Goal: Task Accomplishment & Management: Manage account settings

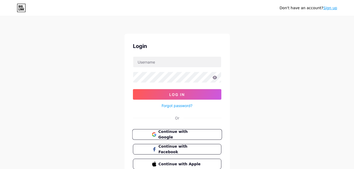
click at [178, 134] on span "Continue with Google" at bounding box center [180, 134] width 44 height 11
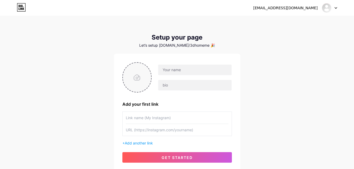
click at [135, 77] on input "file" at bounding box center [137, 77] width 28 height 29
type input "C:\fakepath\logo.png"
click at [190, 71] on input "text" at bounding box center [194, 69] width 73 height 11
type input "[EMAIL_ADDRESS][DOMAIN_NAME]"
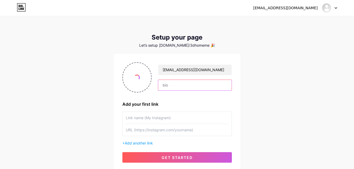
click at [182, 85] on input "text" at bounding box center [194, 85] width 73 height 11
click at [183, 87] on input "text" at bounding box center [194, 85] width 73 height 11
paste input "3DHomeMedia offers high-quality 3D architectural visualization in Texas, specia…"
type input "3DHomeMedia offers high-quality 3D architectural visualization in Texas, specia…"
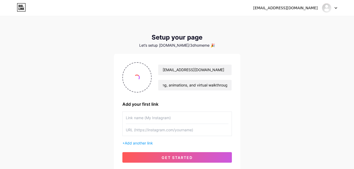
click at [143, 118] on input "text" at bounding box center [177, 118] width 103 height 12
click at [144, 117] on input "text" at bounding box center [177, 118] width 103 height 12
click at [137, 128] on input "text" at bounding box center [177, 130] width 103 height 12
click at [142, 120] on input "text" at bounding box center [177, 118] width 103 height 12
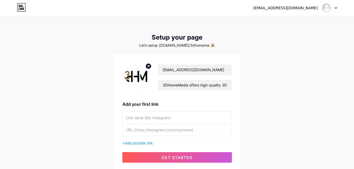
click at [140, 131] on input "text" at bounding box center [177, 130] width 103 height 12
click at [141, 122] on input "text" at bounding box center [177, 118] width 103 height 12
click at [141, 119] on input "text" at bounding box center [177, 118] width 103 height 12
click at [137, 133] on input "text" at bounding box center [177, 130] width 103 height 12
paste input "[URL][DOMAIN_NAME]"
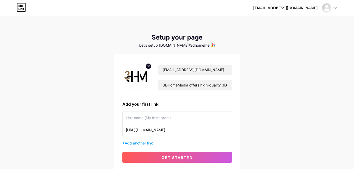
type input "[URL][DOMAIN_NAME]"
click at [137, 120] on input "text" at bounding box center [177, 118] width 103 height 12
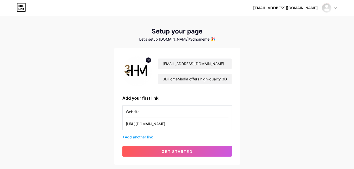
scroll to position [26, 0]
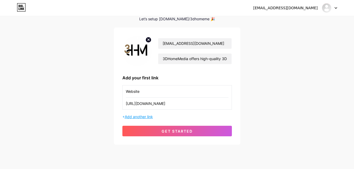
type input "Website"
click at [140, 117] on span "Add another link" at bounding box center [139, 116] width 28 height 4
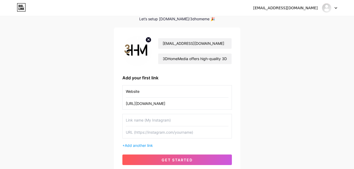
click at [143, 122] on input "text" at bounding box center [177, 120] width 103 height 12
click at [138, 136] on input "text" at bounding box center [177, 132] width 103 height 12
paste input "[URL][DOMAIN_NAME]"
click at [154, 132] on input "[URL][DOMAIN_NAME]" at bounding box center [177, 132] width 103 height 12
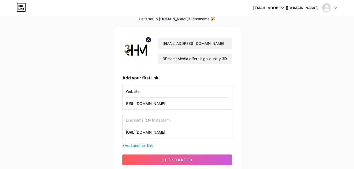
type input "[URL][DOMAIN_NAME]"
click at [138, 119] on input "text" at bounding box center [177, 120] width 103 height 12
paste input "facebook"
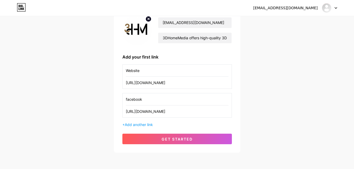
scroll to position [69, 0]
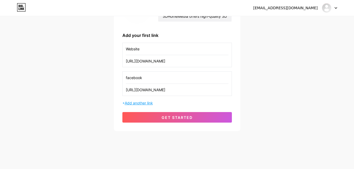
type input "facebook"
click at [143, 104] on span "Add another link" at bounding box center [139, 103] width 28 height 4
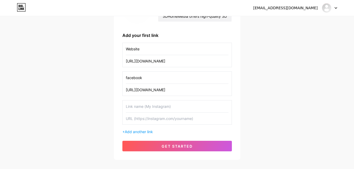
click at [139, 114] on input "text" at bounding box center [177, 118] width 103 height 12
paste input "[URL][DOMAIN_NAME]"
click at [154, 118] on input "[URL][DOMAIN_NAME]" at bounding box center [177, 118] width 103 height 12
type input "[URL][DOMAIN_NAME]"
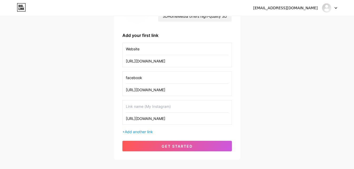
click at [145, 103] on input "text" at bounding box center [177, 106] width 103 height 12
paste input "instagram"
type input "instagram"
click at [146, 132] on span "Add another link" at bounding box center [139, 131] width 28 height 4
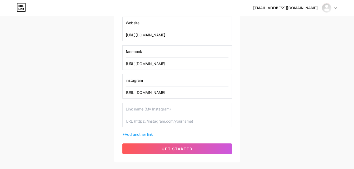
scroll to position [95, 0]
click at [145, 122] on input "text" at bounding box center [177, 121] width 103 height 12
paste input "[URL][DOMAIN_NAME]"
click at [157, 122] on input "[URL][DOMAIN_NAME]" at bounding box center [177, 121] width 103 height 12
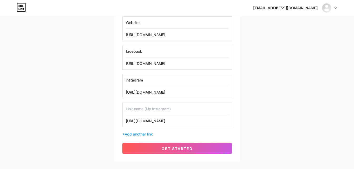
type input "[URL][DOMAIN_NAME]"
click at [143, 111] on input "text" at bounding box center [177, 109] width 103 height 12
paste input "linkedin"
type input "linkedin"
click at [140, 133] on span "Add another link" at bounding box center [139, 134] width 28 height 4
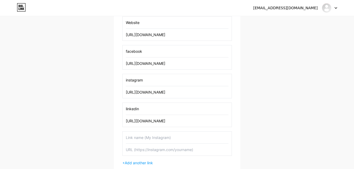
click at [142, 138] on input "text" at bounding box center [177, 137] width 103 height 12
click at [140, 152] on input "text" at bounding box center [177, 149] width 103 height 12
paste input "[URL][DOMAIN_NAME]"
click at [155, 149] on input "[URL][DOMAIN_NAME]" at bounding box center [177, 149] width 103 height 12
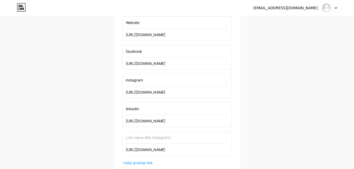
type input "[URL][DOMAIN_NAME]"
click at [149, 137] on input "text" at bounding box center [177, 137] width 103 height 12
paste input "youtube"
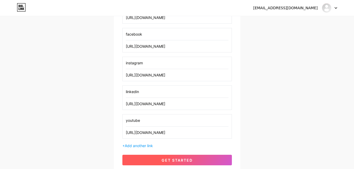
scroll to position [121, 0]
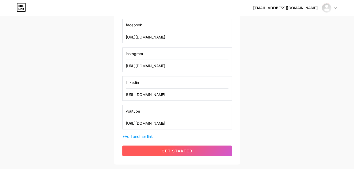
type input "youtube"
click at [162, 151] on span "get started" at bounding box center [177, 150] width 31 height 4
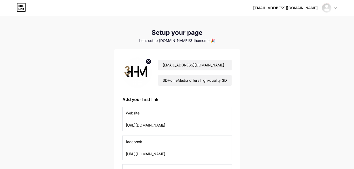
scroll to position [0, 0]
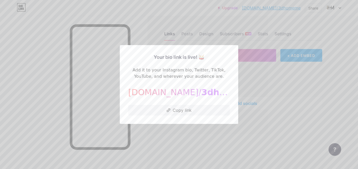
click at [156, 104] on div "Your bio link is live! 🥁 Add it to your Instagram bio, Twitter, TikTok, YouTube…" at bounding box center [179, 84] width 102 height 62
click at [162, 110] on button "Copy link" at bounding box center [179, 110] width 102 height 11
click at [98, 54] on div at bounding box center [179, 84] width 358 height 169
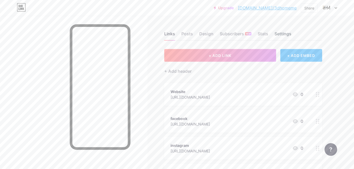
click at [281, 34] on div "Settings" at bounding box center [283, 35] width 17 height 9
click at [325, 7] on img at bounding box center [326, 8] width 8 height 8
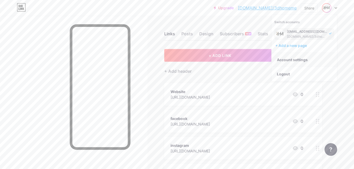
click at [292, 58] on link "Account settings" at bounding box center [304, 60] width 65 height 14
click at [299, 60] on link "Account settings" at bounding box center [304, 60] width 65 height 14
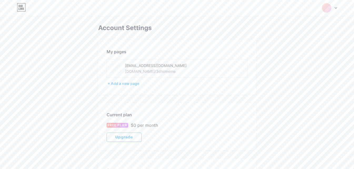
click at [187, 68] on div "3dhomemedia1@gmail.com bio.link/3dhomeme" at bounding box center [162, 68] width 75 height 12
click at [144, 70] on div "[DOMAIN_NAME]/3dhomeme" at bounding box center [150, 71] width 51 height 6
click at [130, 73] on div "[DOMAIN_NAME]/3dhomeme" at bounding box center [150, 71] width 51 height 6
click at [113, 70] on img at bounding box center [116, 68] width 12 height 12
click at [336, 6] on div at bounding box center [329, 7] width 15 height 9
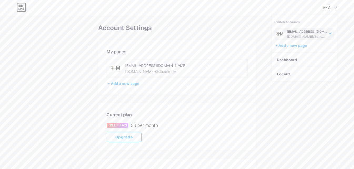
click at [301, 31] on div "[EMAIL_ADDRESS][DOMAIN_NAME]" at bounding box center [307, 31] width 41 height 4
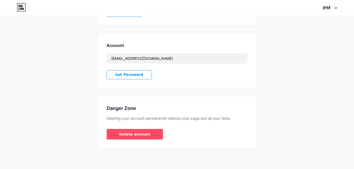
scroll to position [19, 0]
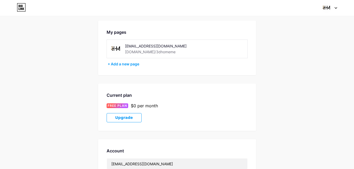
click at [340, 8] on div "Switch accounts [EMAIL_ADDRESS][DOMAIN_NAME] [DOMAIN_NAME]/3dhomeme + Add a new…" at bounding box center [177, 7] width 354 height 9
click at [324, 7] on img at bounding box center [327, 8] width 10 height 10
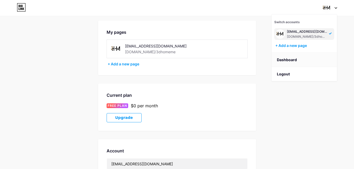
click at [291, 58] on link "Dashboard" at bounding box center [304, 60] width 65 height 14
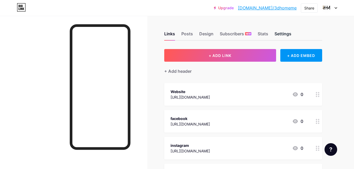
click at [285, 36] on div "Settings" at bounding box center [283, 35] width 17 height 9
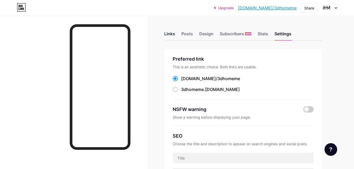
click at [173, 34] on div "Links" at bounding box center [169, 35] width 11 height 9
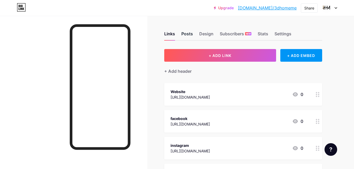
click at [187, 36] on div "Posts" at bounding box center [187, 35] width 12 height 9
click at [205, 35] on div "Design" at bounding box center [206, 35] width 14 height 9
click at [169, 33] on div "Links" at bounding box center [169, 35] width 11 height 9
click at [185, 68] on div "+ Add header" at bounding box center [177, 71] width 27 height 6
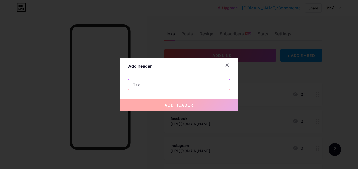
click at [150, 82] on input "text" at bounding box center [178, 84] width 101 height 11
paste input "3DHome Media"
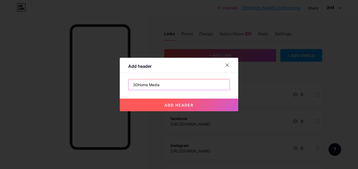
type input "3DHome Media"
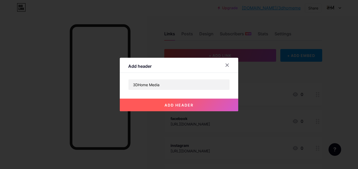
click at [182, 106] on span "add header" at bounding box center [179, 105] width 29 height 4
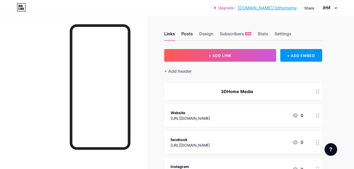
click at [187, 34] on div "Posts" at bounding box center [187, 35] width 12 height 9
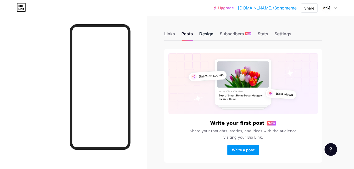
click at [207, 36] on div "Design" at bounding box center [206, 35] width 14 height 9
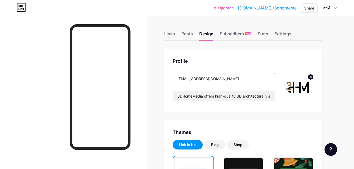
click at [227, 79] on input "[EMAIL_ADDRESS][DOMAIN_NAME]" at bounding box center [224, 78] width 102 height 11
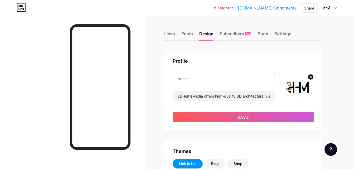
click at [202, 78] on input "text" at bounding box center [224, 78] width 102 height 11
paste input "3DHome Media"
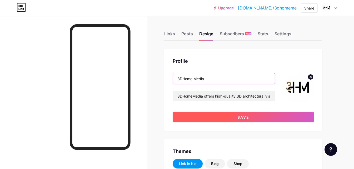
type input "3DHome Media"
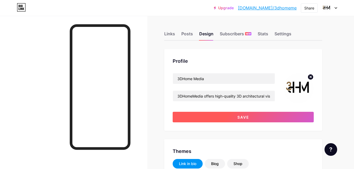
click at [245, 121] on button "Save" at bounding box center [243, 117] width 141 height 11
